Goal: Check status: Check status

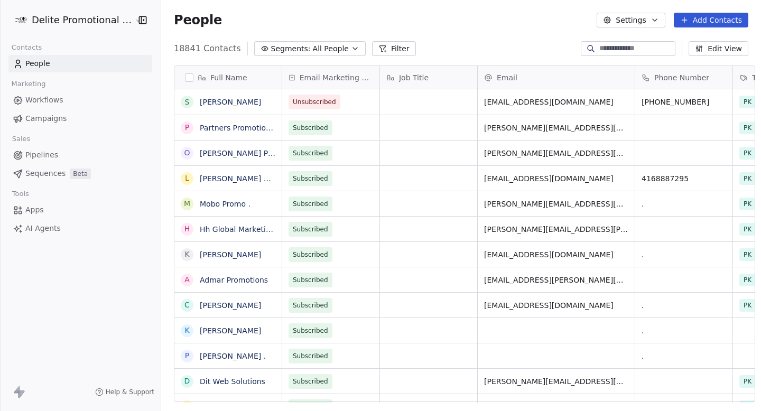
scroll to position [362, 606]
click at [64, 124] on link "Campaigns" at bounding box center [80, 118] width 144 height 17
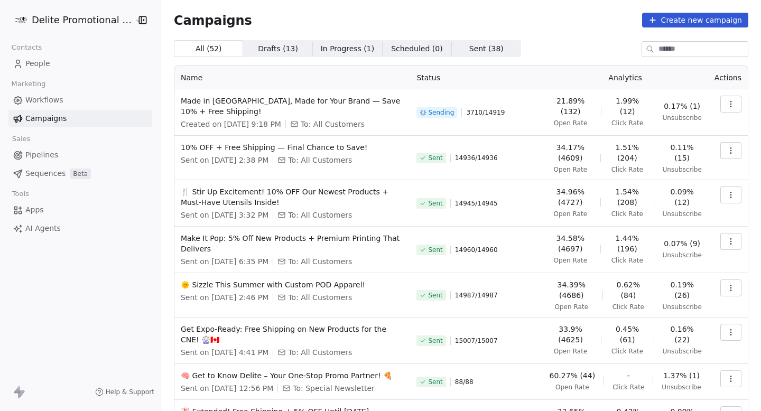
click at [733, 101] on icon "button" at bounding box center [730, 104] width 8 height 8
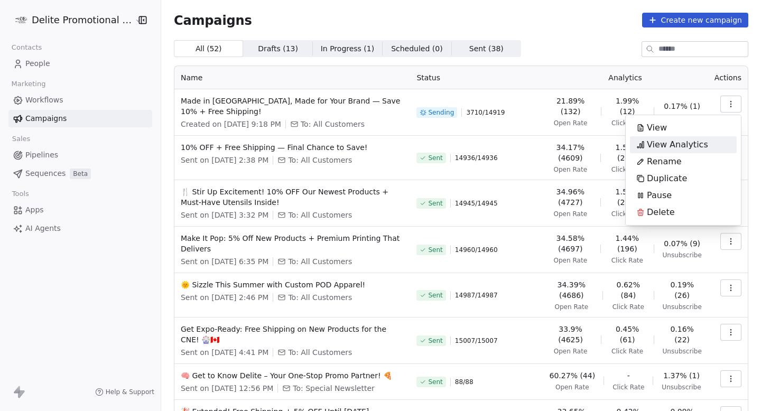
click at [698, 146] on span "View Analytics" at bounding box center [677, 144] width 61 height 13
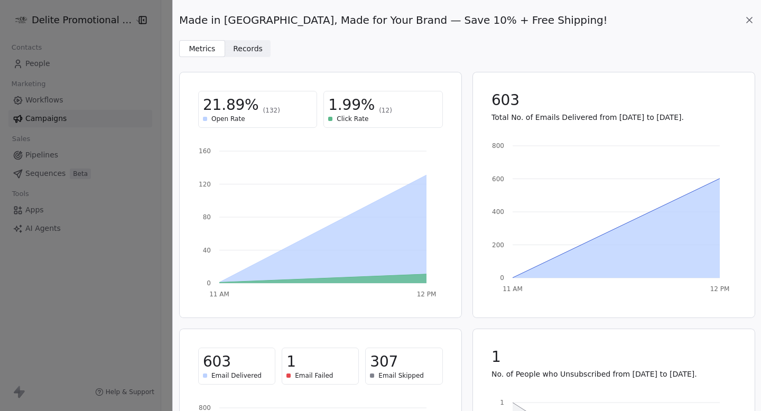
click at [747, 22] on icon at bounding box center [749, 20] width 11 height 11
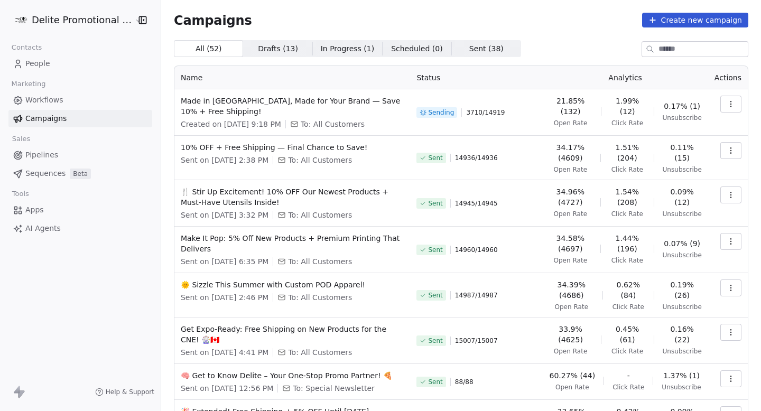
click at [735, 101] on button "button" at bounding box center [730, 104] width 21 height 17
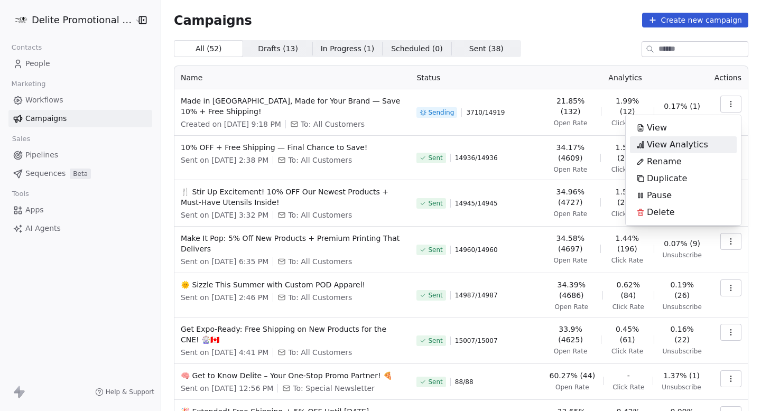
click at [674, 148] on span "View Analytics" at bounding box center [677, 144] width 61 height 13
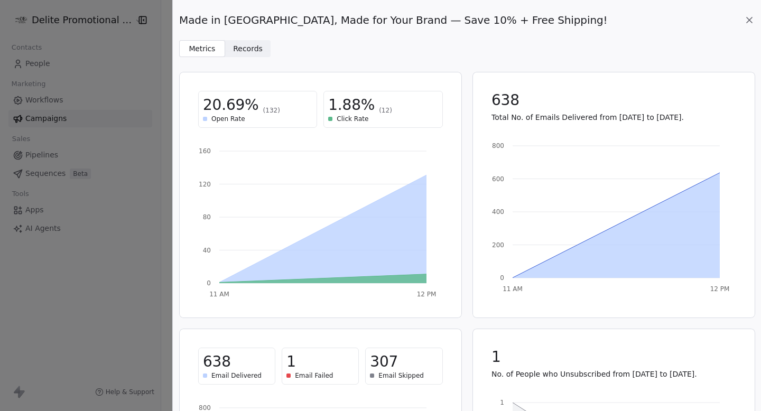
click at [758, 23] on div "Made in Canada, Made for Your Brand — Save 10% + Free Shipping! Metrics Metrics…" at bounding box center [467, 28] width 588 height 57
click at [750, 22] on icon at bounding box center [748, 19] width 5 height 5
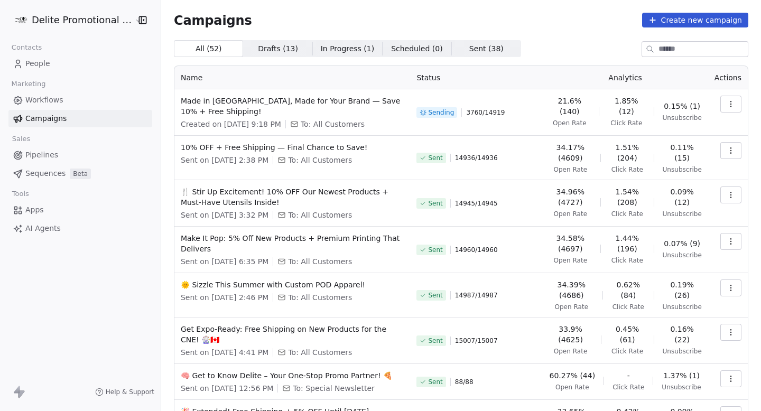
click at [734, 95] on td at bounding box center [728, 112] width 40 height 46
click at [730, 101] on icon "button" at bounding box center [730, 101] width 1 height 1
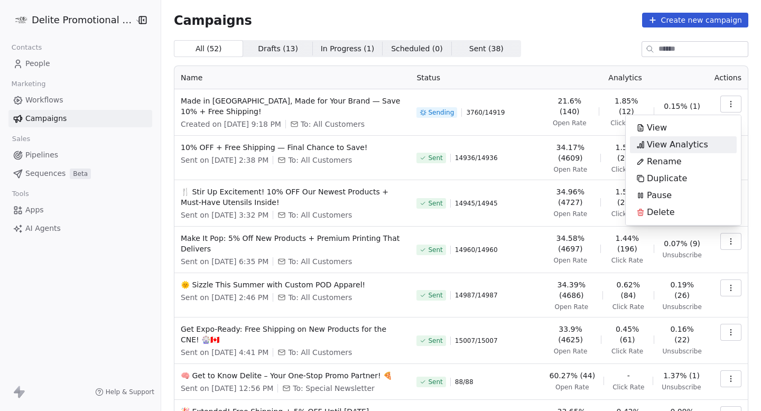
click at [642, 149] on div "View Analytics" at bounding box center [672, 144] width 85 height 17
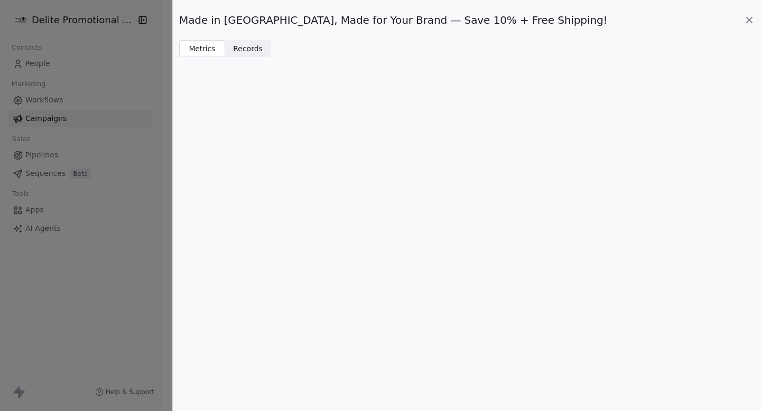
click at [258, 53] on span "Records" at bounding box center [248, 48] width 30 height 11
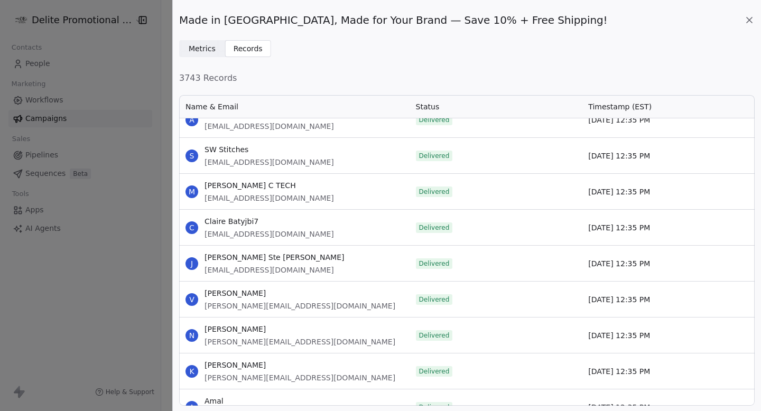
scroll to position [594, 0]
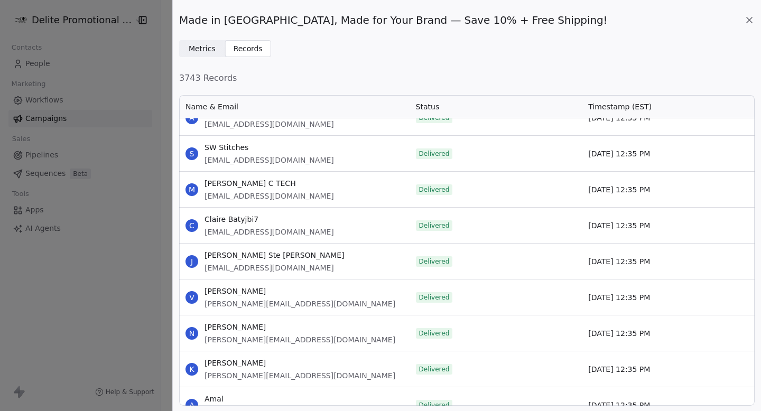
click at [745, 22] on icon at bounding box center [749, 20] width 11 height 11
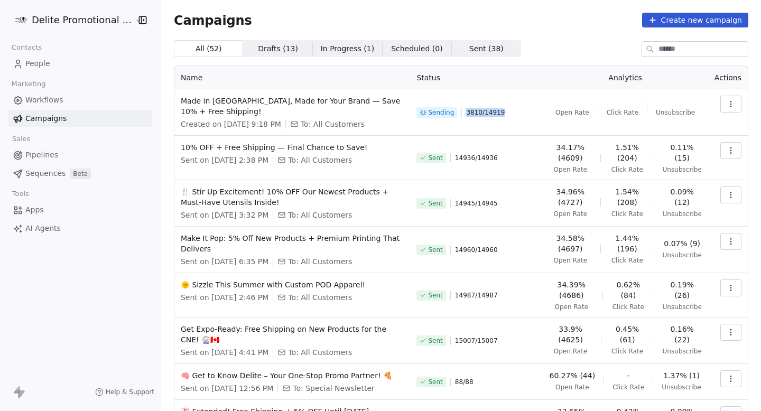
drag, startPoint x: 464, startPoint y: 110, endPoint x: 503, endPoint y: 110, distance: 39.6
click at [502, 110] on div "Sending 3810 / 14919" at bounding box center [475, 113] width 119 height 34
click at [503, 110] on div "Sending 3810 / 14919" at bounding box center [475, 113] width 119 height 34
click at [731, 101] on icon "button" at bounding box center [730, 104] width 8 height 8
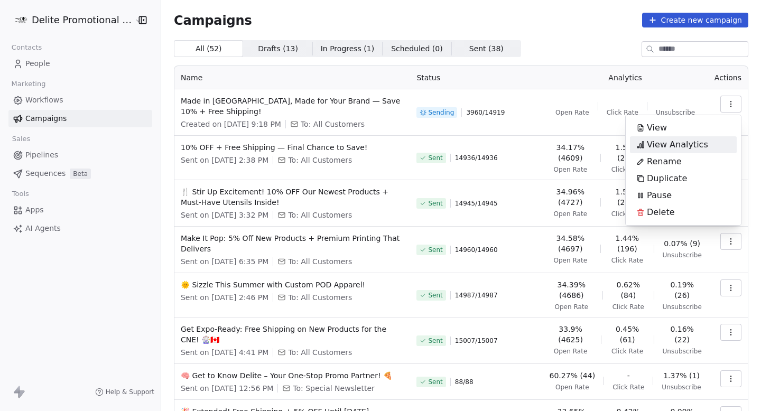
click at [676, 143] on span "View Analytics" at bounding box center [677, 144] width 61 height 13
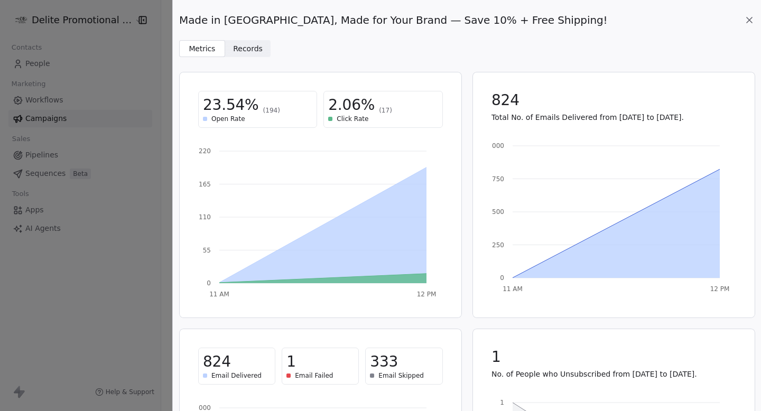
click at [250, 46] on span "Records" at bounding box center [248, 48] width 30 height 11
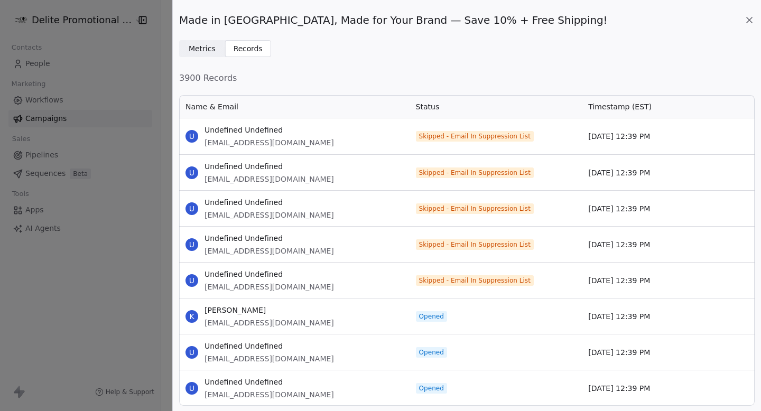
scroll to position [312, 575]
click at [201, 44] on span "Metrics" at bounding box center [202, 48] width 27 height 11
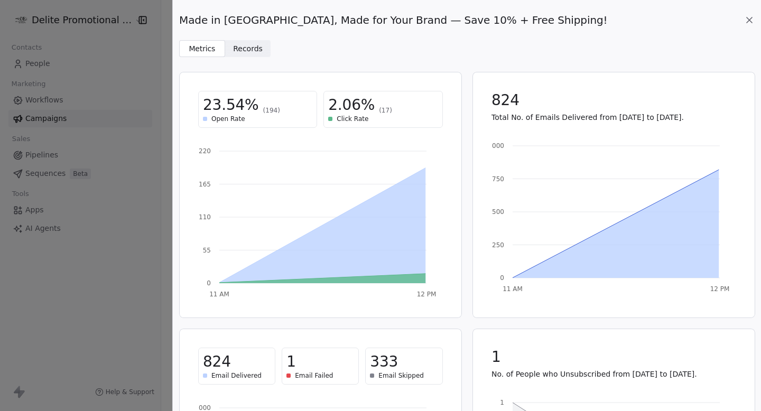
click at [751, 12] on div "Made in Canada, Made for Your Brand — Save 10% + Free Shipping! Metrics Metrics…" at bounding box center [467, 28] width 588 height 57
click at [750, 16] on icon at bounding box center [749, 20] width 11 height 11
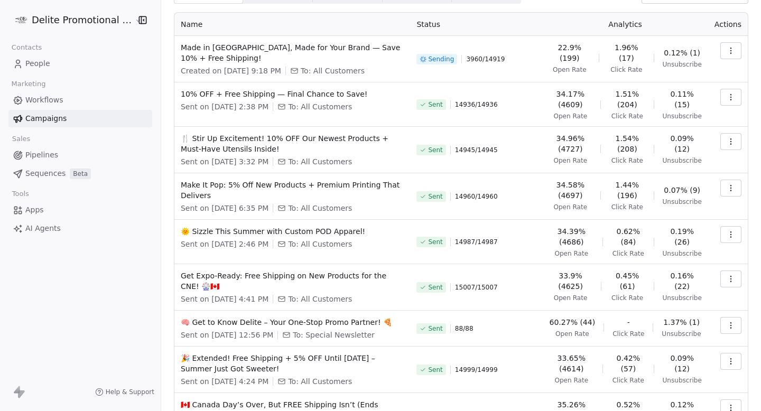
scroll to position [59, 0]
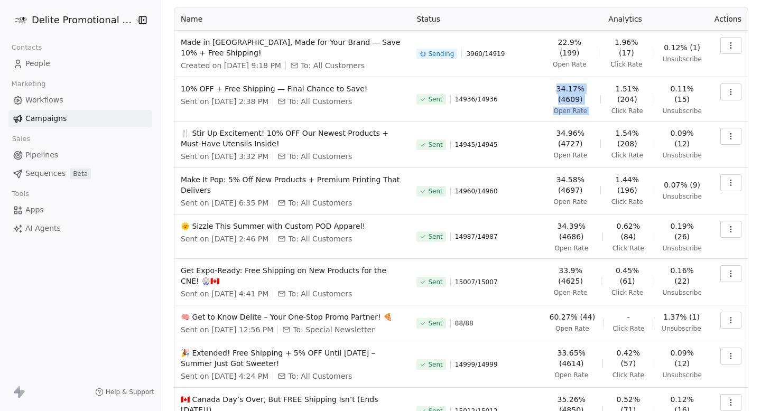
drag, startPoint x: 550, startPoint y: 87, endPoint x: 620, endPoint y: 87, distance: 69.7
click at [620, 87] on div "34.17% (4609) Open Rate 1.51% (204) Click Rate 0.11% (15) Unsubscribe" at bounding box center [624, 99] width 153 height 32
click at [620, 87] on span "1.51% (204)" at bounding box center [627, 93] width 36 height 21
drag, startPoint x: 620, startPoint y: 89, endPoint x: 647, endPoint y: 111, distance: 35.6
click at [648, 111] on div "34.17% (4609) Open Rate 1.51% (204) Click Rate 0.11% (15) Unsubscribe" at bounding box center [624, 99] width 153 height 32
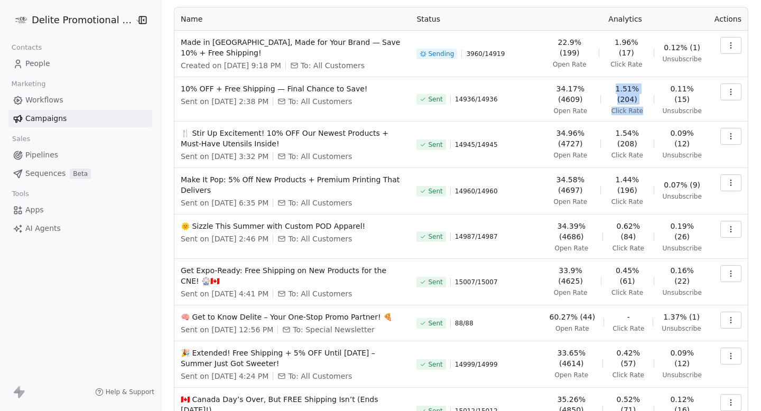
click at [647, 111] on div "34.17% (4609) Open Rate 1.51% (204) Click Rate 0.11% (15) Unsubscribe" at bounding box center [624, 99] width 153 height 32
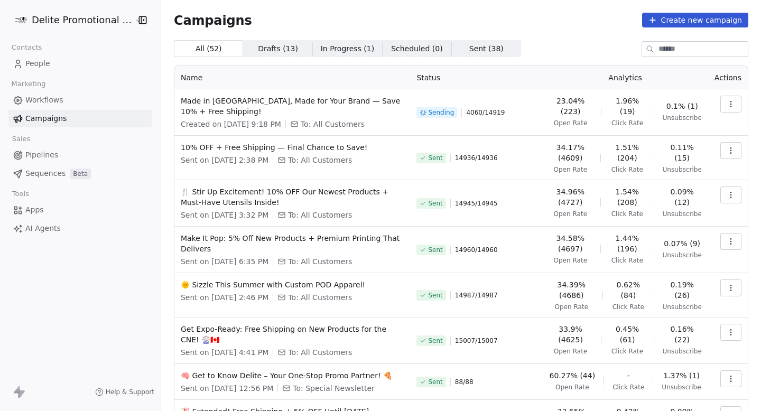
drag, startPoint x: 553, startPoint y: 124, endPoint x: 584, endPoint y: 124, distance: 30.6
click at [584, 124] on div "23.04% (223) Open Rate" at bounding box center [569, 112] width 43 height 32
click at [584, 124] on span "Open Rate" at bounding box center [571, 123] width 34 height 8
click at [733, 98] on button "button" at bounding box center [730, 104] width 21 height 17
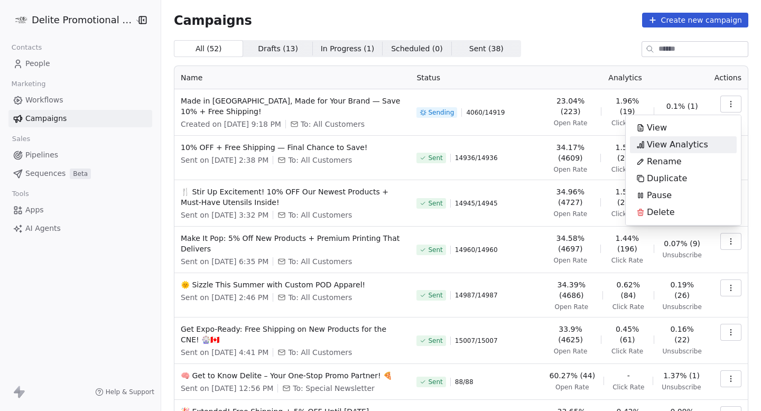
click at [687, 144] on span "View Analytics" at bounding box center [677, 144] width 61 height 13
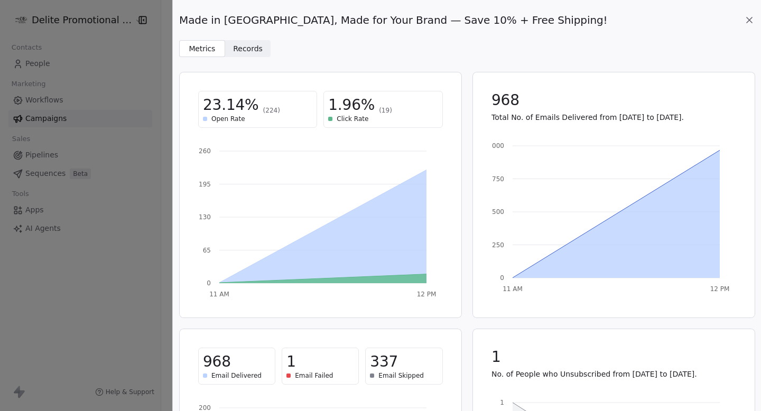
click at [746, 22] on icon at bounding box center [749, 20] width 11 height 11
